Goal: Find specific page/section: Find specific page/section

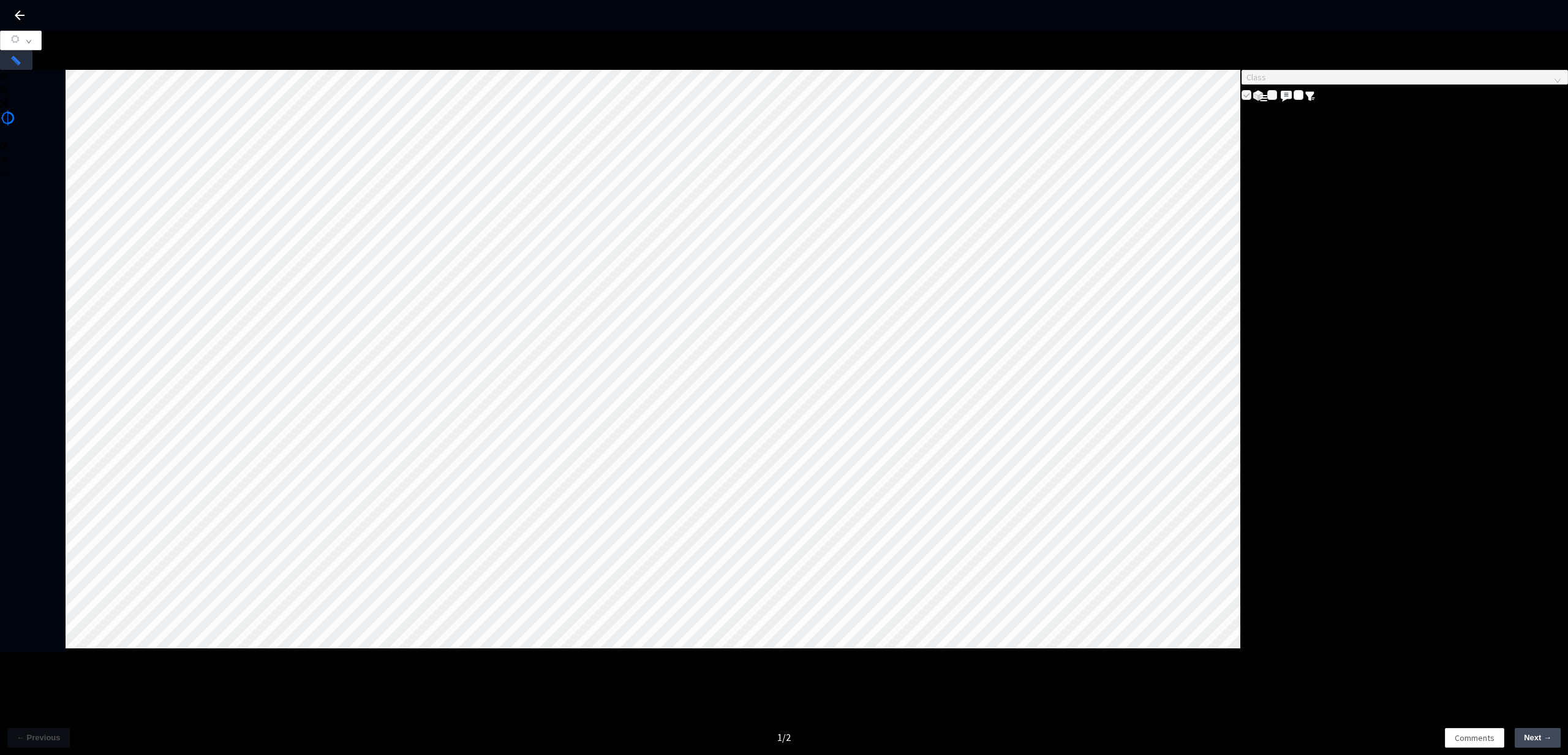
click at [1530, 741] on span "Next →" at bounding box center [1537, 737] width 28 height 13
click at [34, 739] on span "← Previous" at bounding box center [38, 737] width 44 height 13
click at [1536, 741] on span "Next →" at bounding box center [1537, 737] width 28 height 13
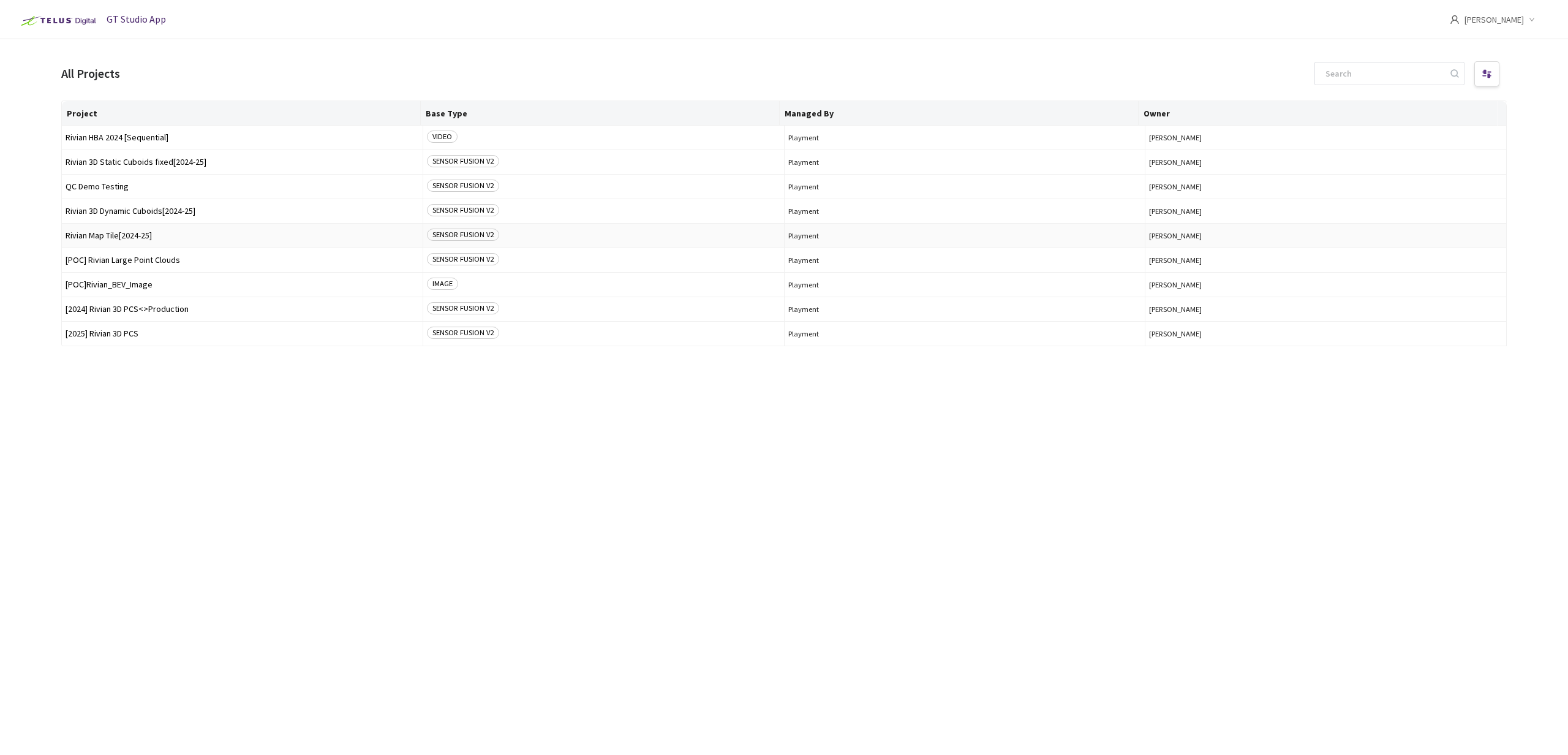
click at [143, 234] on span "Rivian Map Tile[2024-25]" at bounding box center [243, 235] width 354 height 9
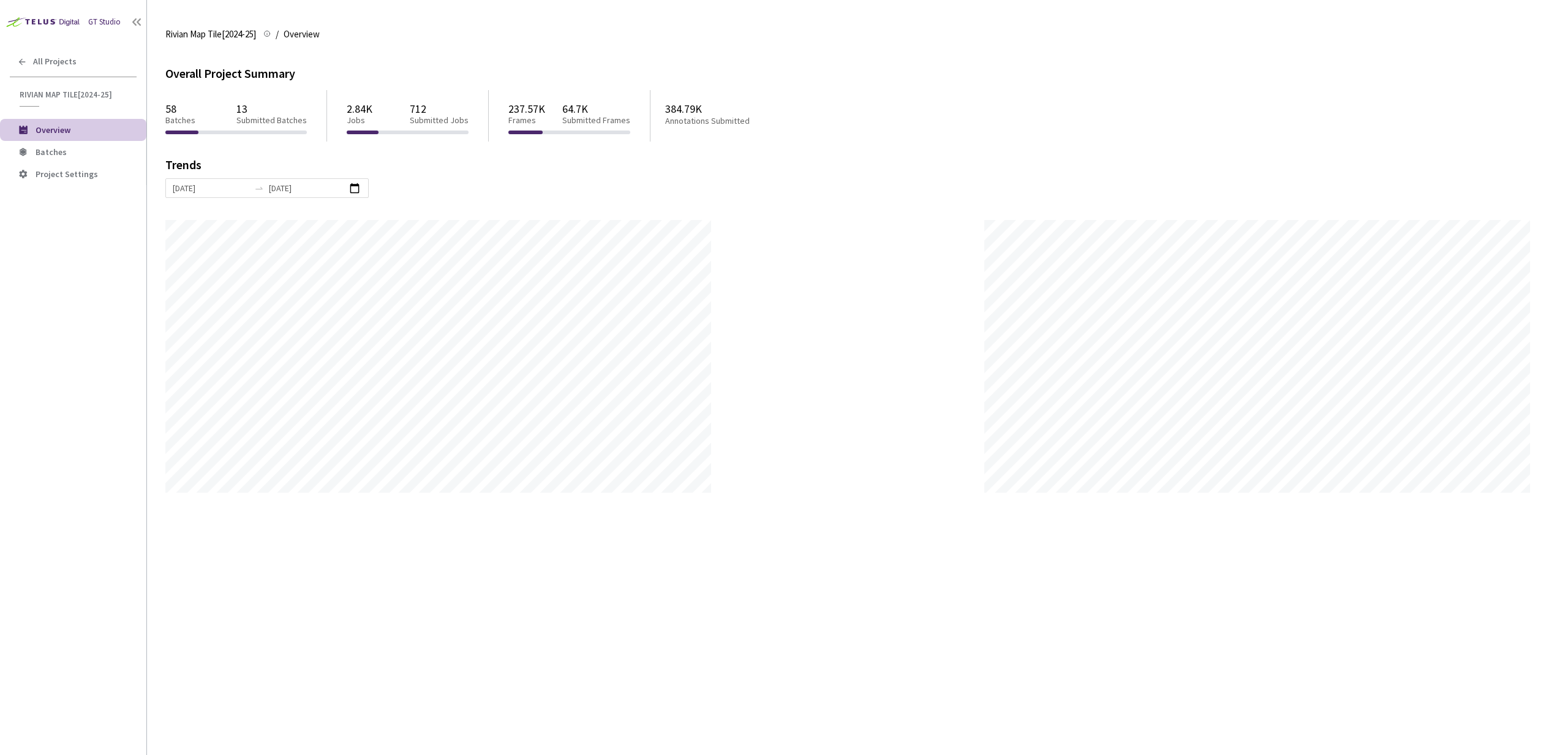
scroll to position [755, 1568]
click at [60, 154] on span "Batches" at bounding box center [51, 151] width 31 height 11
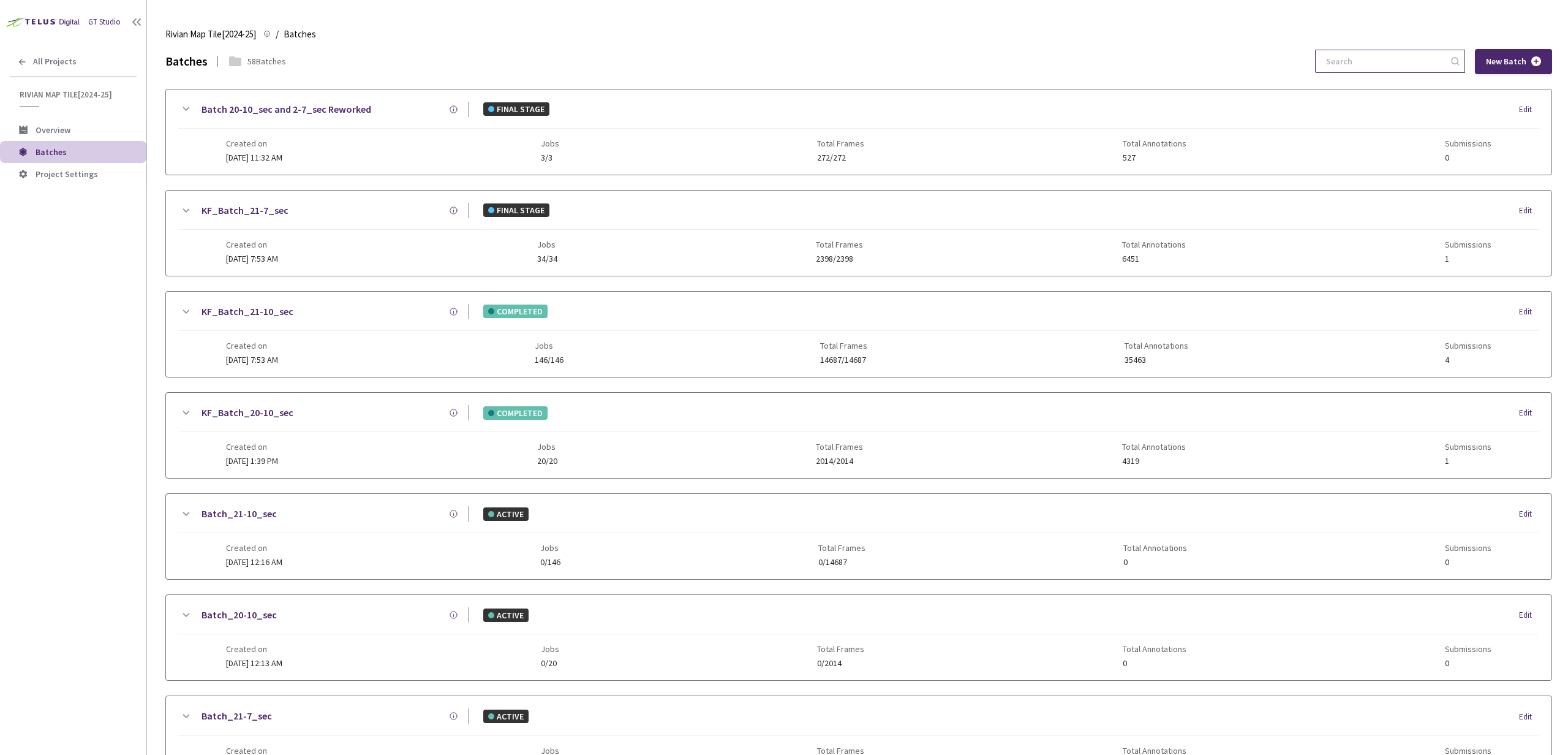
click at [1358, 63] on input at bounding box center [1384, 61] width 130 height 22
type input "b"
type input "9"
type input "b"
